Goal: Information Seeking & Learning: Learn about a topic

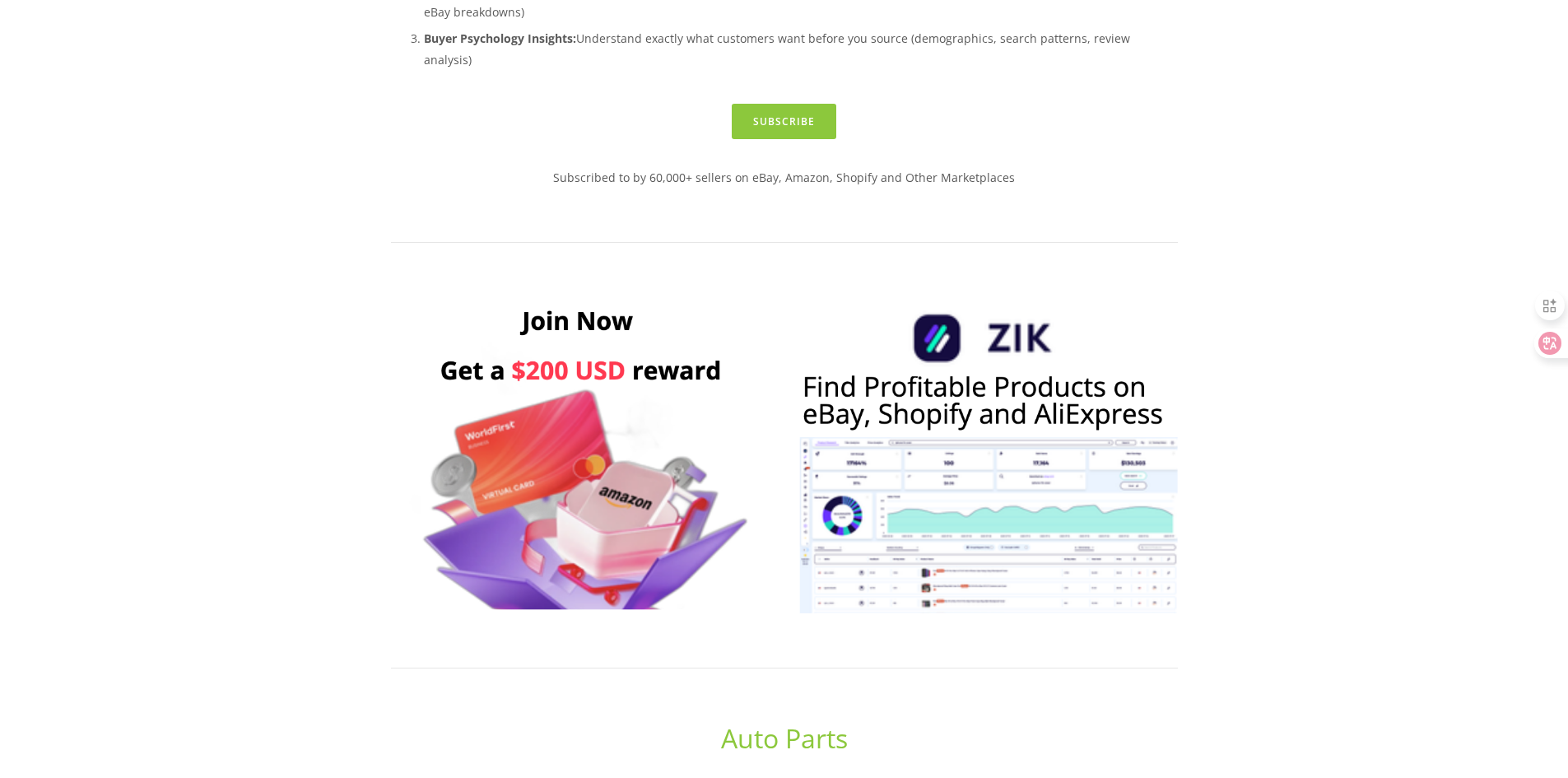
scroll to position [988, 0]
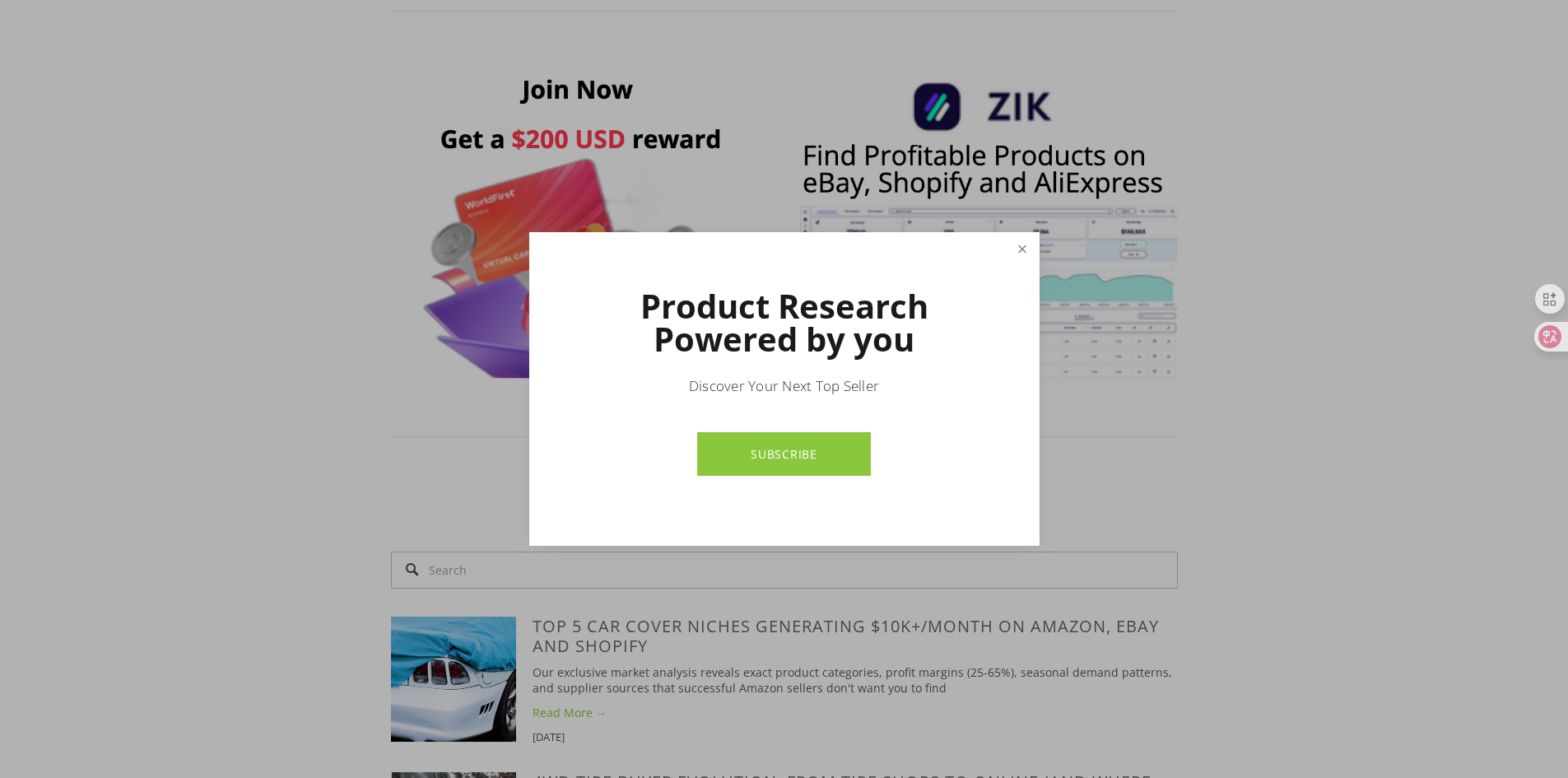
click at [1028, 256] on link "Close" at bounding box center [1021, 249] width 29 height 29
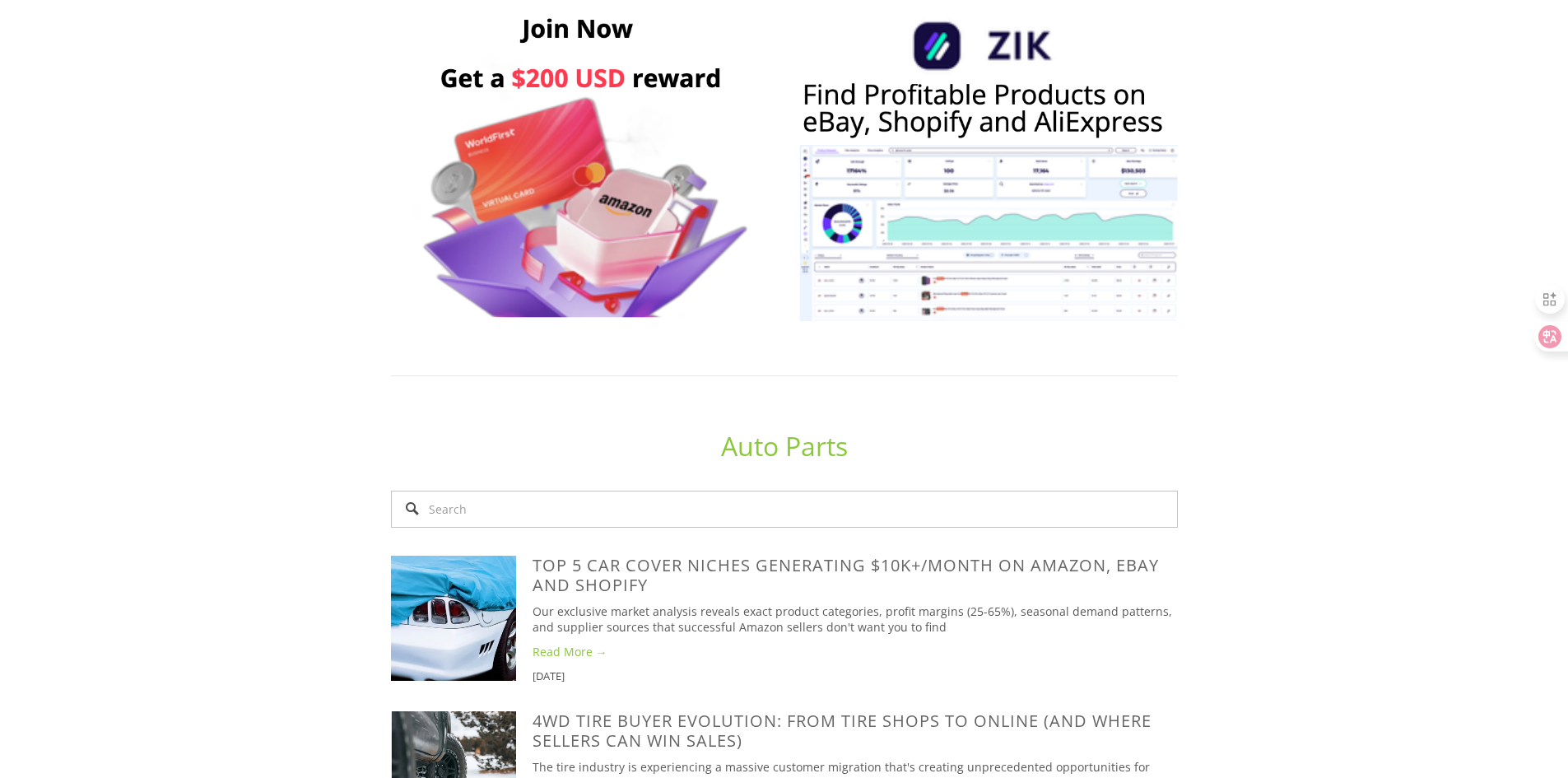
scroll to position [0, 0]
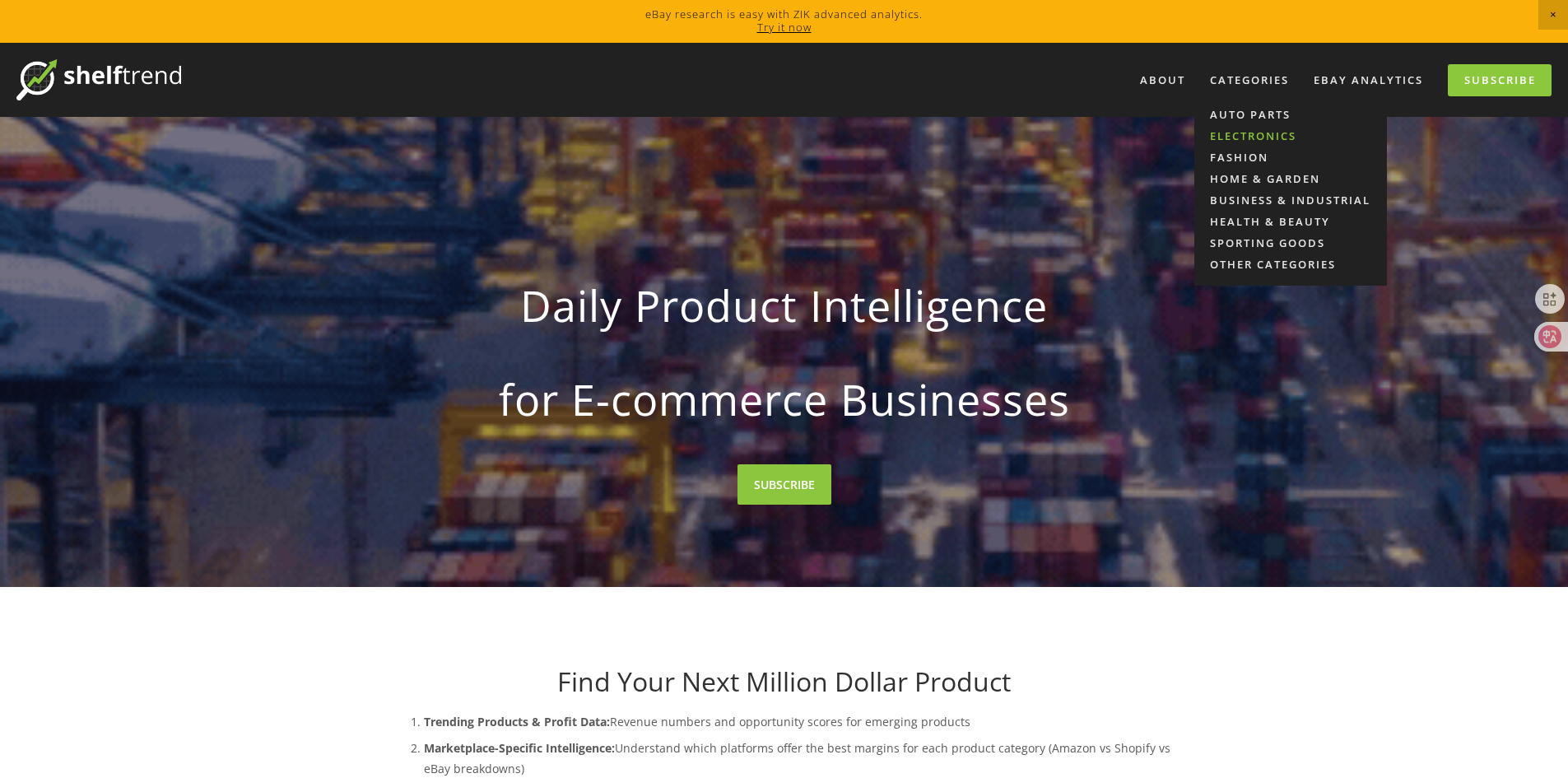
click at [1263, 142] on link "Electronics" at bounding box center [1291, 136] width 193 height 21
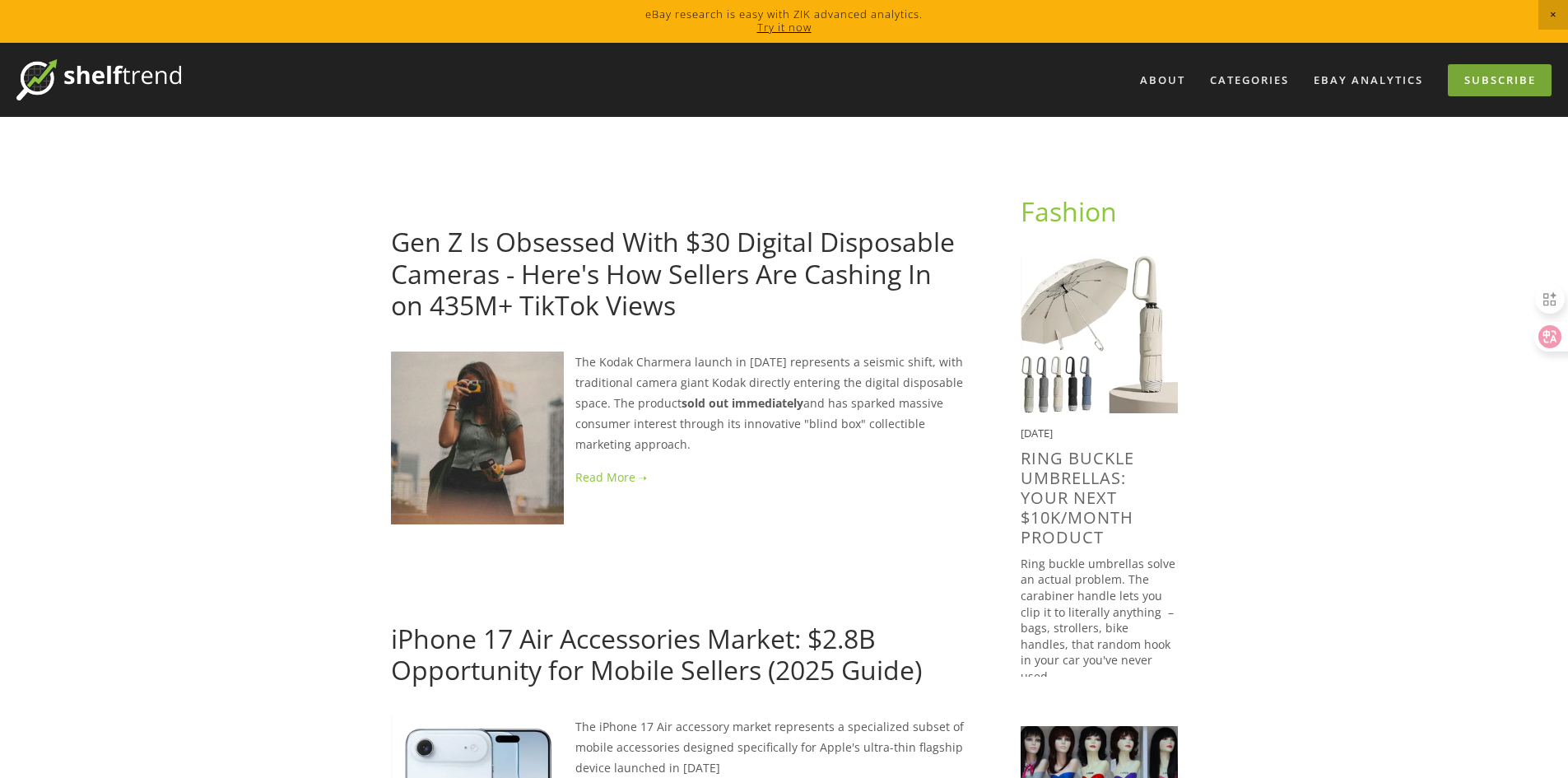
click at [1497, 70] on link "Subscribe" at bounding box center [1499, 80] width 103 height 32
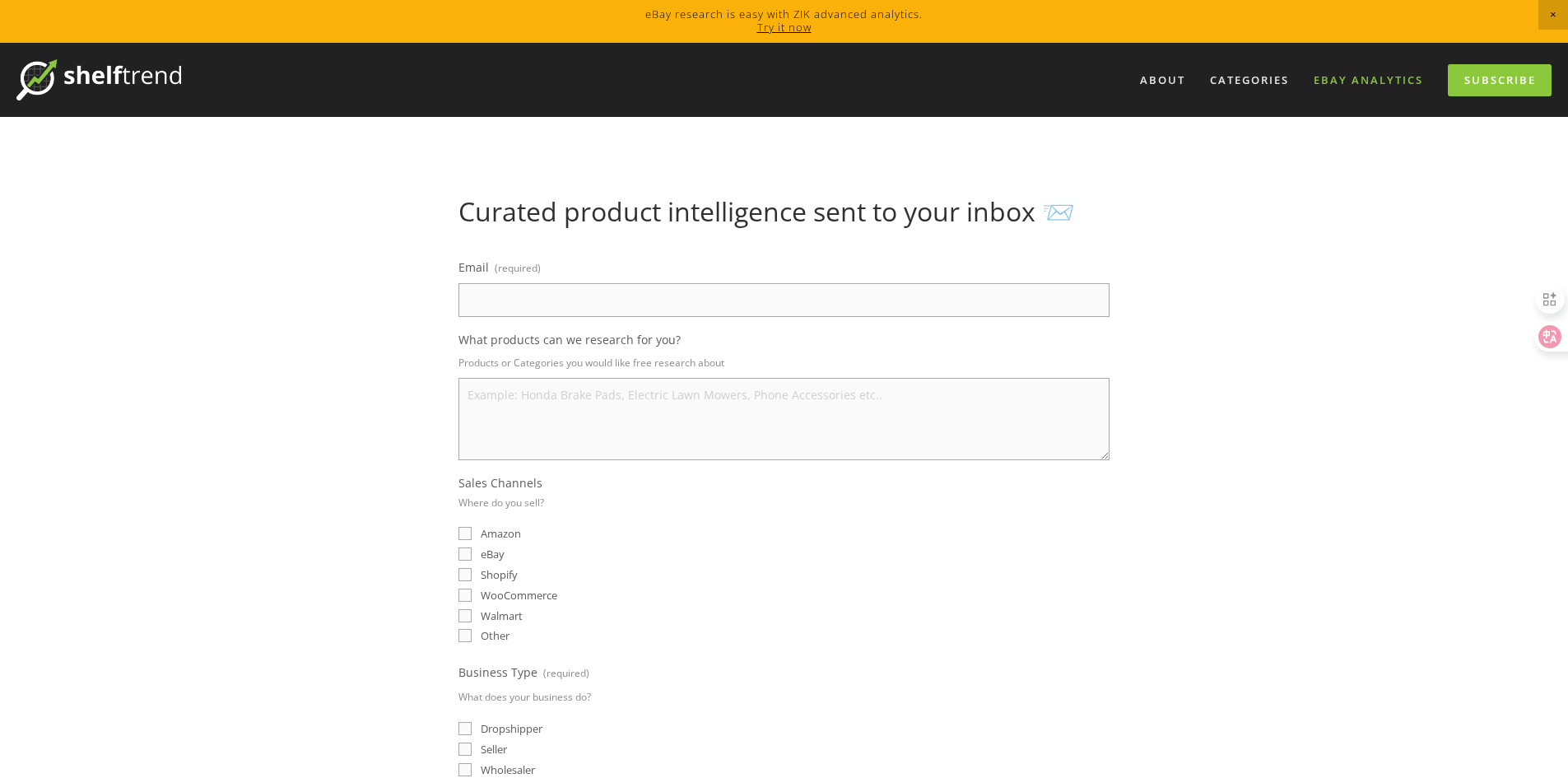
click at [1368, 84] on link "eBay Analytics" at bounding box center [1368, 80] width 131 height 27
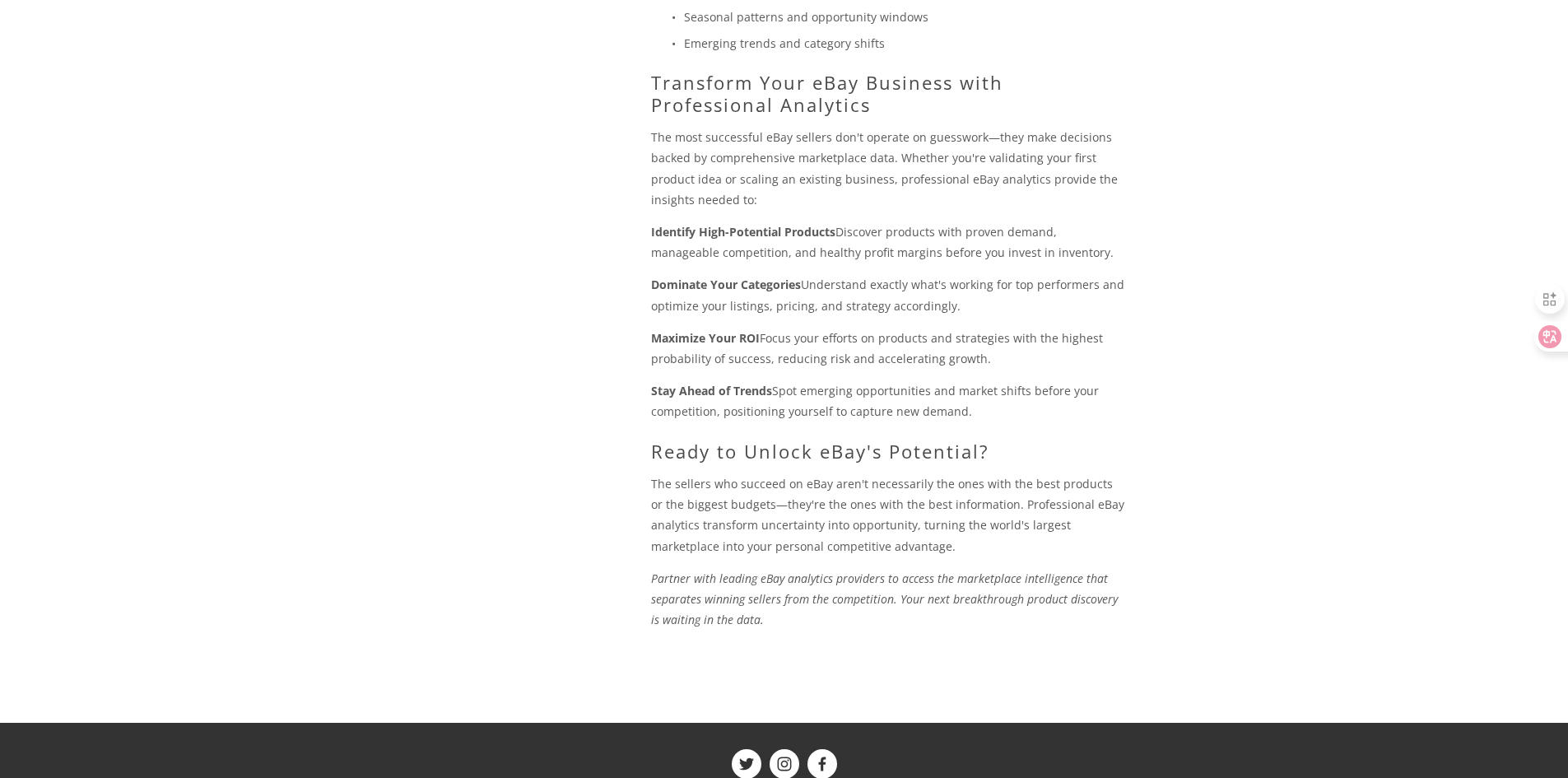
scroll to position [1729, 0]
